Goal: Information Seeking & Learning: Find specific fact

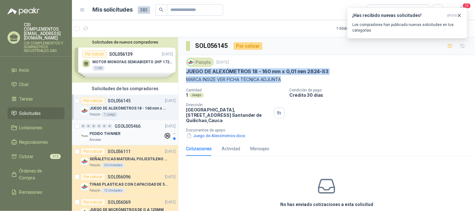
scroll to position [2, 0]
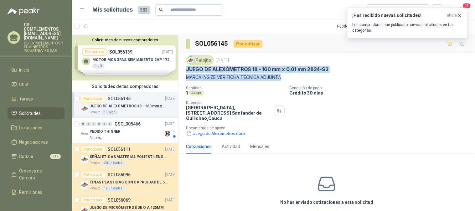
click at [29, 110] on span "Solicitudes" at bounding box center [30, 113] width 22 height 7
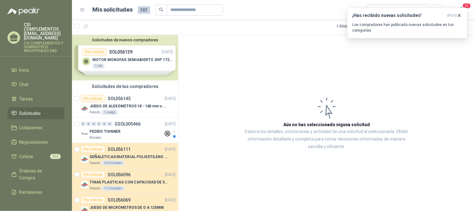
click at [36, 110] on span "Solicitudes" at bounding box center [30, 113] width 22 height 7
click at [80, 24] on div at bounding box center [83, 26] width 16 height 10
click at [89, 26] on button "button" at bounding box center [86, 26] width 10 height 10
click at [100, 27] on icon "button" at bounding box center [101, 26] width 5 height 5
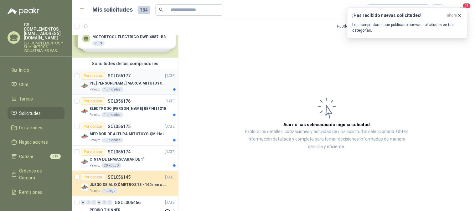
scroll to position [35, 0]
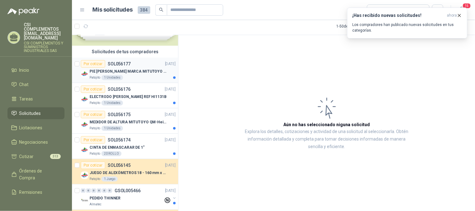
click at [121, 69] on p "PIE [PERSON_NAME] MARCA MITUTOYO REF [PHONE_NUMBER]" at bounding box center [129, 72] width 78 height 6
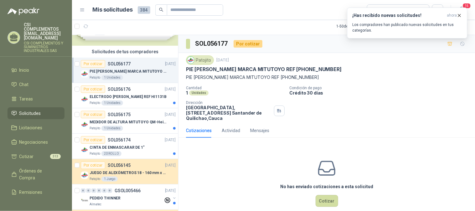
drag, startPoint x: 191, startPoint y: 68, endPoint x: 264, endPoint y: 64, distance: 72.5
click at [264, 64] on div "Patojito [DATE] PIE [PERSON_NAME] MARCA MITUTOYO REF [PHONE_NUMBER] PIE [PERSON…" at bounding box center [327, 67] width 282 height 25
click at [239, 76] on p "PIE [PERSON_NAME] MARCA MITUTOYO REF [PHONE_NUMBER]" at bounding box center [327, 77] width 282 height 7
drag, startPoint x: 303, startPoint y: 68, endPoint x: 184, endPoint y: 73, distance: 119.1
click at [184, 73] on div "Patojito [DATE] PIE [PERSON_NAME] MARCA MITUTOYO REF [PHONE_NUMBER] PIE [PERSON…" at bounding box center [327, 88] width 297 height 70
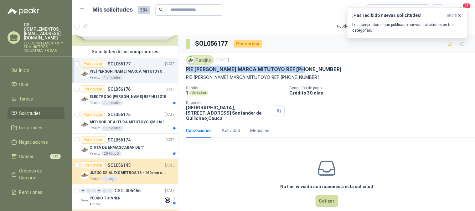
copy p "PIE [PERSON_NAME] MARCA MITUTOYO REF [PHONE_NUMBER]"
click at [125, 88] on p "SOL056176" at bounding box center [119, 89] width 23 height 4
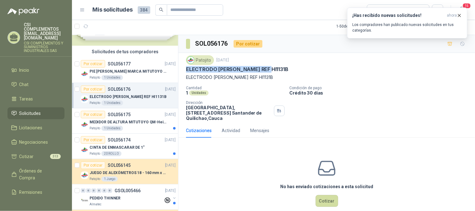
drag, startPoint x: 187, startPoint y: 68, endPoint x: 269, endPoint y: 67, distance: 81.4
click at [269, 67] on div "Patojito [DATE] ELECTRODO [PERSON_NAME] REF HI1131B ELECTRODO [PERSON_NAME] REF…" at bounding box center [327, 88] width 297 height 70
copy p "ELECTRODO [PERSON_NAME] REF HI1131B"
click at [114, 120] on p "MEDIDOR DE ALTURA MITUTOYO QM-Height 518-245" at bounding box center [129, 122] width 78 height 6
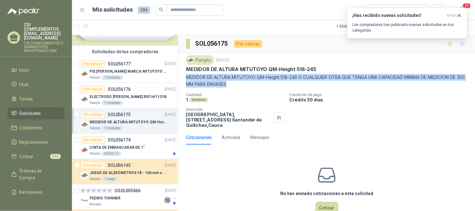
drag, startPoint x: 185, startPoint y: 75, endPoint x: 238, endPoint y: 84, distance: 53.7
click at [238, 84] on div "Patojito [DATE] MEDIDOR DE ALTURA MITUTOYO QM-Height 518-245 MEDIDOR DE ALTURA …" at bounding box center [327, 91] width 297 height 77
copy p "MEDIDOR DE ALTURA MITUTOYO QM-Height 518-245 O CUALQUIER OTRA QUE TENGA UNA CAP…"
click at [136, 122] on p "MEDIDOR DE ALTURA MITUTOYO QM-Height 518-245" at bounding box center [129, 122] width 78 height 6
click at [138, 146] on p "CINTA DE ENMASCARAR DE 1"" at bounding box center [117, 148] width 55 height 6
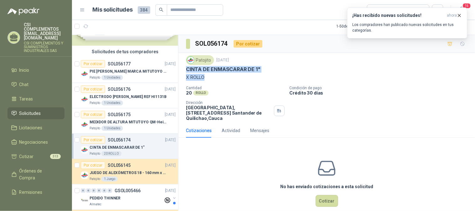
drag, startPoint x: 186, startPoint y: 67, endPoint x: 210, endPoint y: 80, distance: 26.6
click at [210, 80] on div "Patojito [DATE] CINTA DE ENMASCARAR DE 1" X ROLLO" at bounding box center [327, 67] width 282 height 25
copy div "CINTA DE ENMASCARAR DE 1" X ROLLO"
